Goal: Task Accomplishment & Management: Use online tool/utility

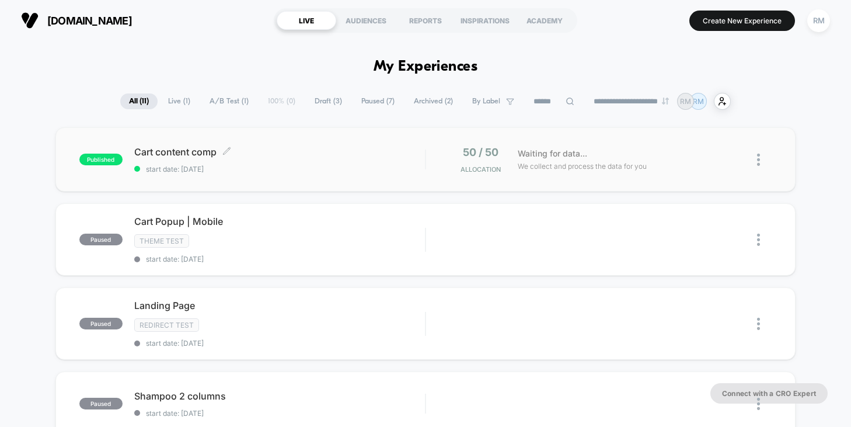
click at [423, 162] on div "Cart content comp Click to edit experience details Click to edit experience det…" at bounding box center [279, 159] width 291 height 27
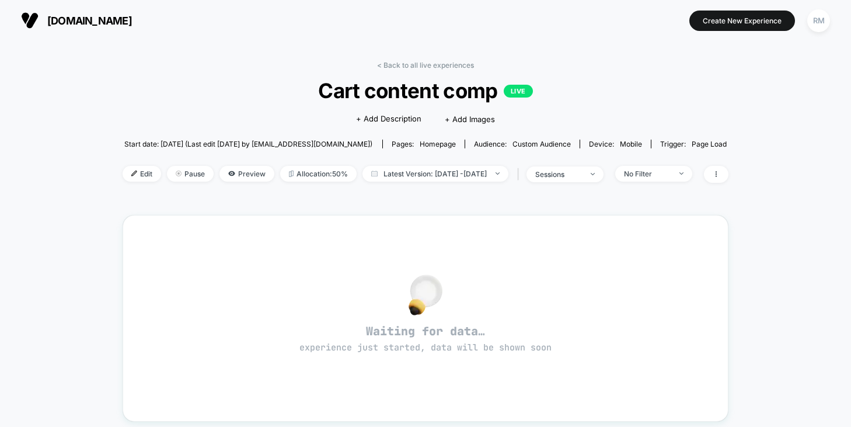
scroll to position [2, 0]
